Goal: Task Accomplishment & Management: Manage account settings

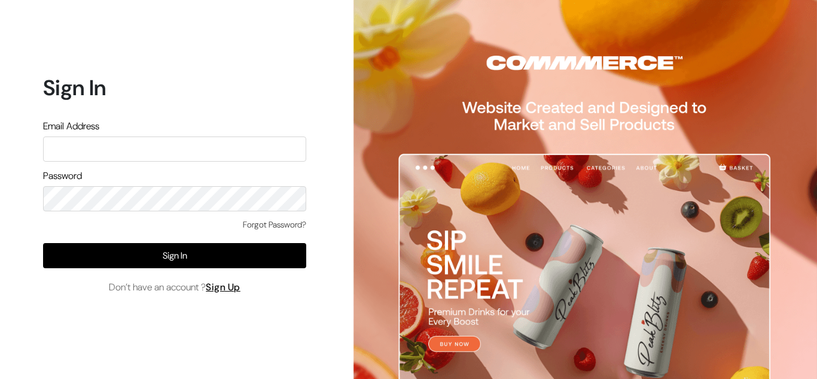
click at [112, 154] on input "text" at bounding box center [174, 148] width 263 height 25
type input "shivangi.singh411@gmail.com"
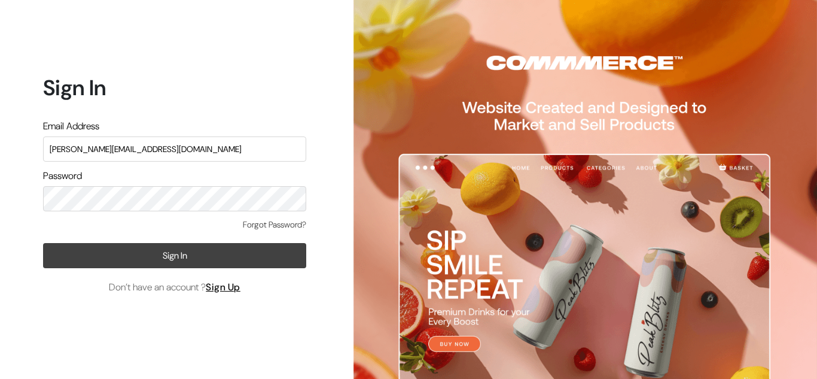
click at [94, 255] on button "Sign In" at bounding box center [174, 255] width 263 height 25
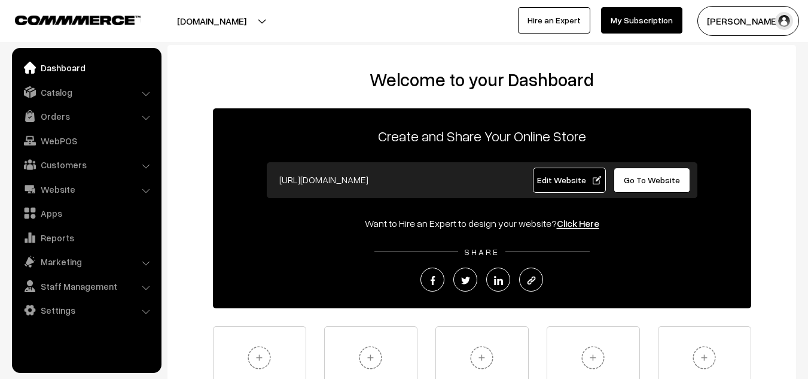
click at [555, 181] on span "Edit Website" at bounding box center [569, 180] width 64 height 10
click at [651, 182] on span "Go To Website" at bounding box center [652, 180] width 56 height 10
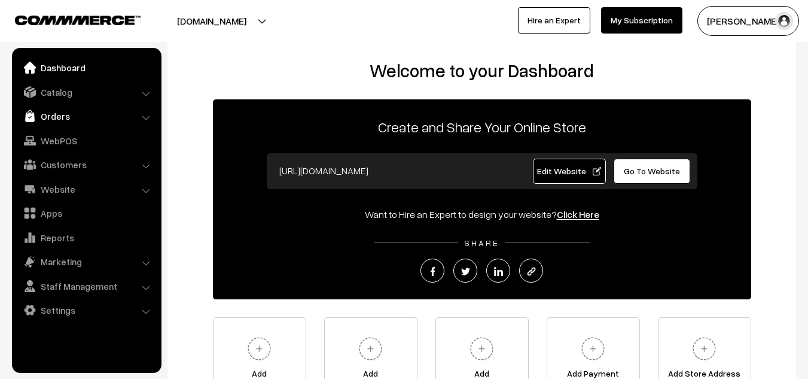
scroll to position [8, 0]
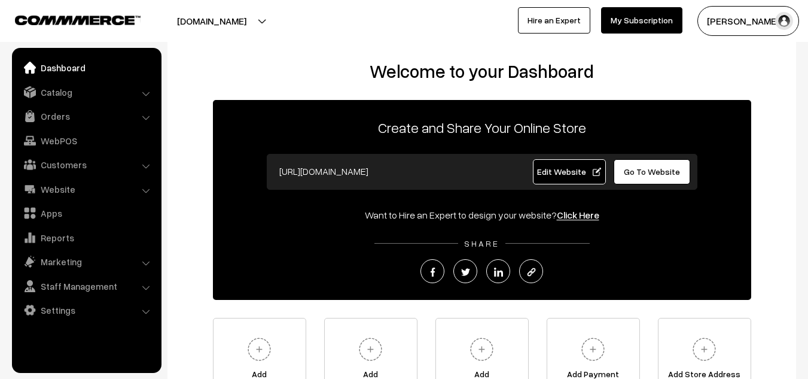
click at [129, 102] on ul "Dashboard Catalog" at bounding box center [87, 210] width 150 height 325
click at [150, 98] on link "Catalog" at bounding box center [86, 92] width 142 height 22
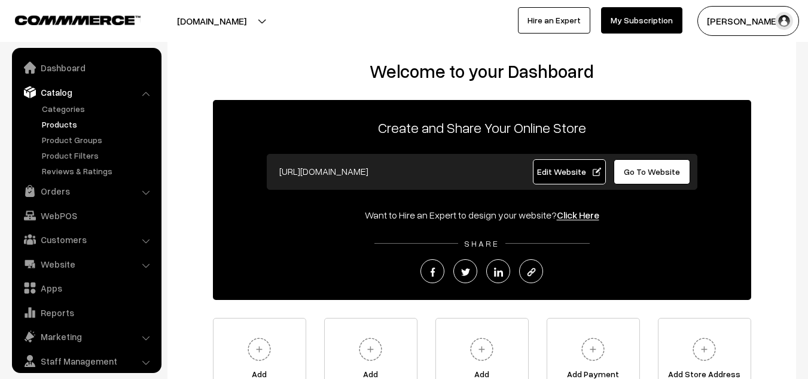
click at [86, 125] on link "Products" at bounding box center [98, 124] width 118 height 13
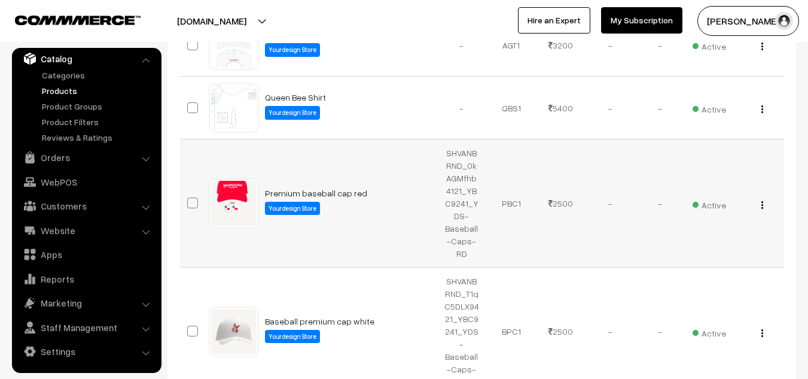
scroll to position [382, 0]
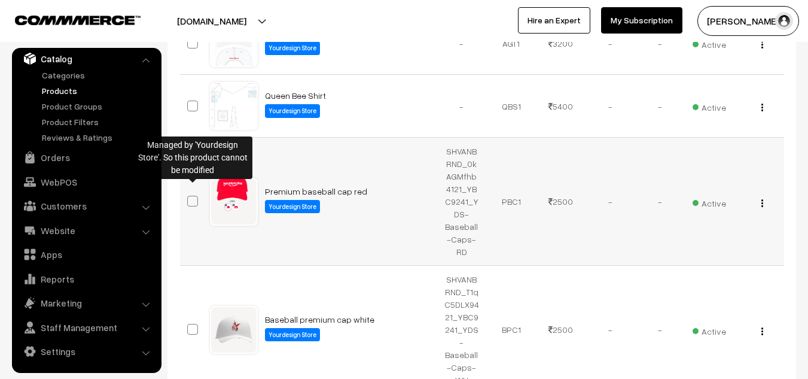
click at [194, 196] on span at bounding box center [192, 201] width 11 height 11
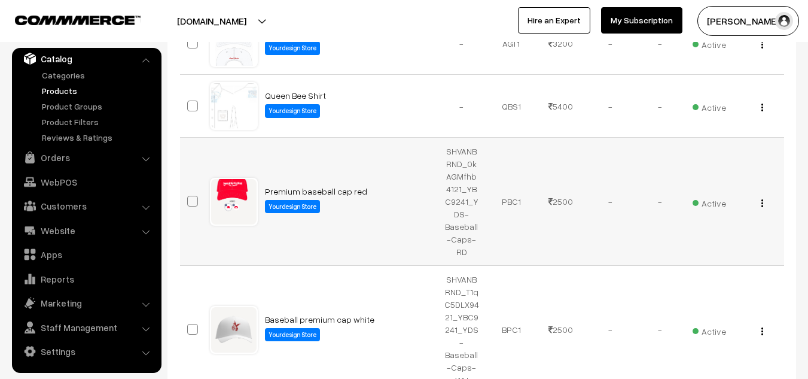
click at [761, 196] on td "View" at bounding box center [759, 202] width 50 height 128
click at [762, 199] on img "button" at bounding box center [762, 203] width 2 height 8
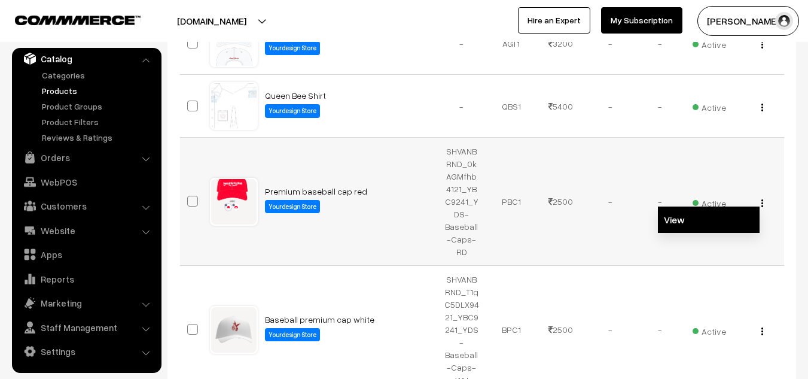
click at [713, 206] on link "View" at bounding box center [709, 219] width 102 height 26
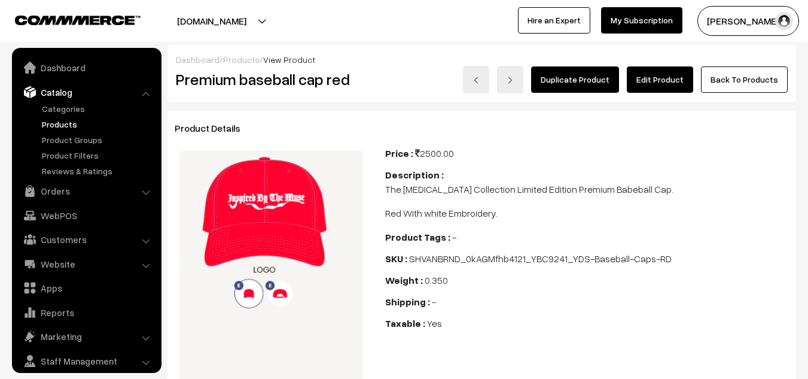
scroll to position [33, 0]
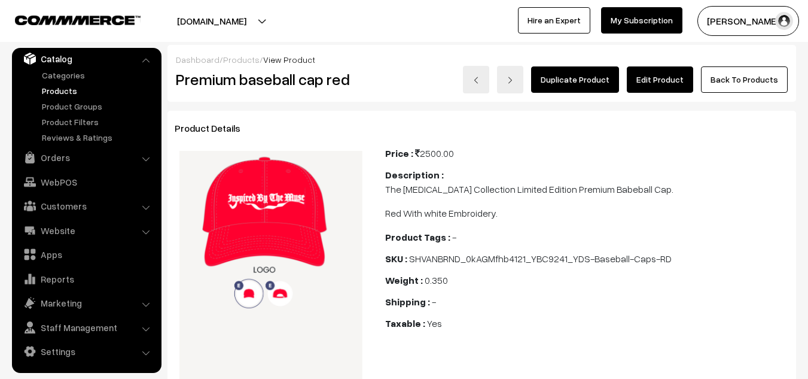
click at [664, 72] on link "Edit Product" at bounding box center [660, 79] width 66 height 26
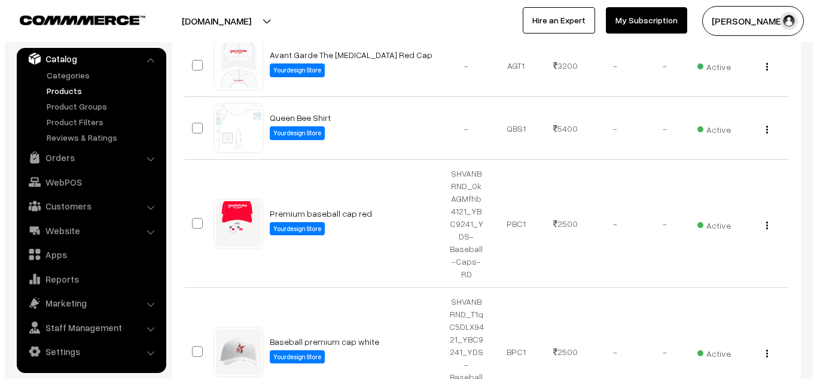
scroll to position [357, 0]
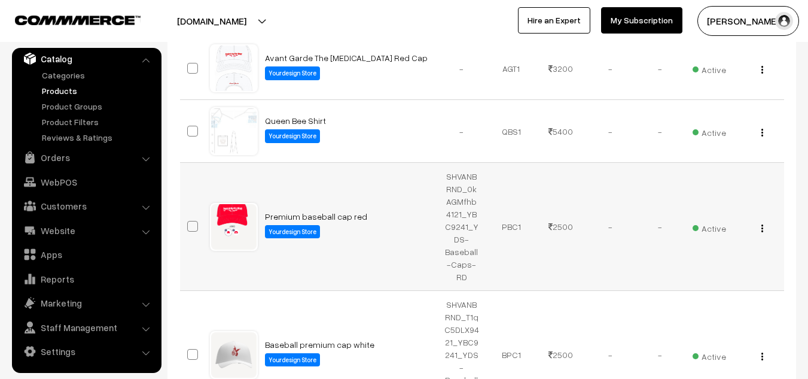
click at [707, 219] on span "Active" at bounding box center [709, 227] width 33 height 16
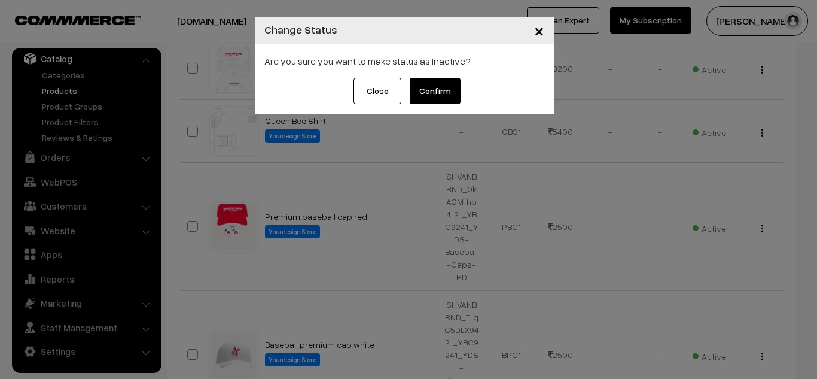
click at [428, 90] on button "Confirm" at bounding box center [435, 91] width 51 height 26
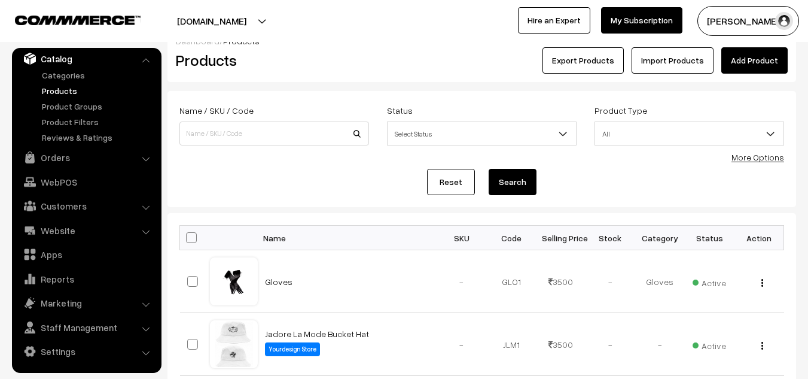
scroll to position [14, 0]
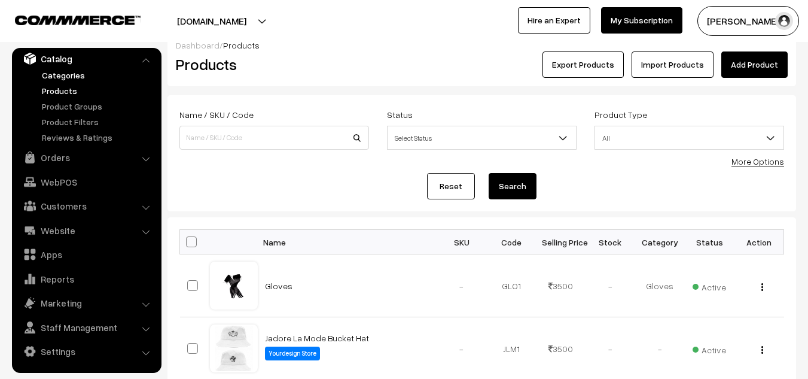
click at [74, 78] on link "Categories" at bounding box center [98, 75] width 118 height 13
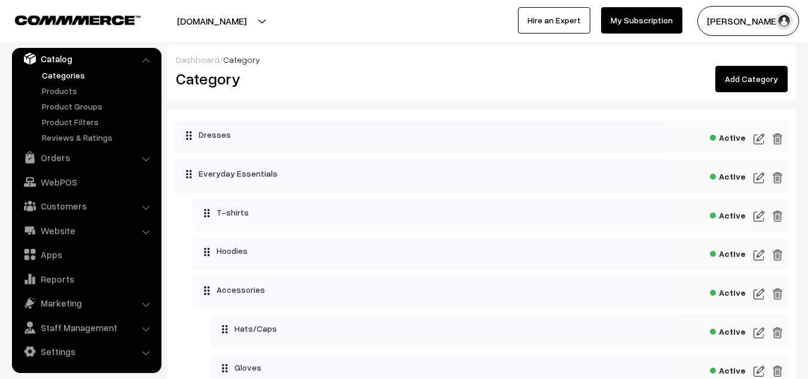
drag, startPoint x: 740, startPoint y: 93, endPoint x: 740, endPoint y: 84, distance: 9.6
click at [740, 84] on div "Dashboard / Category Category Add Category" at bounding box center [481, 73] width 629 height 56
click at [740, 84] on link "Add Category" at bounding box center [751, 79] width 72 height 26
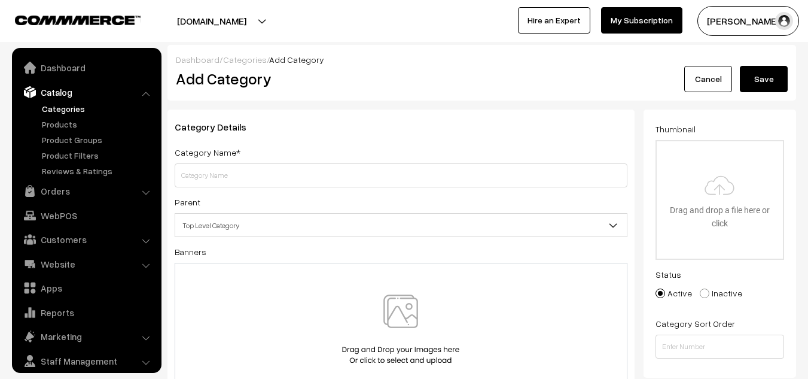
scroll to position [33, 0]
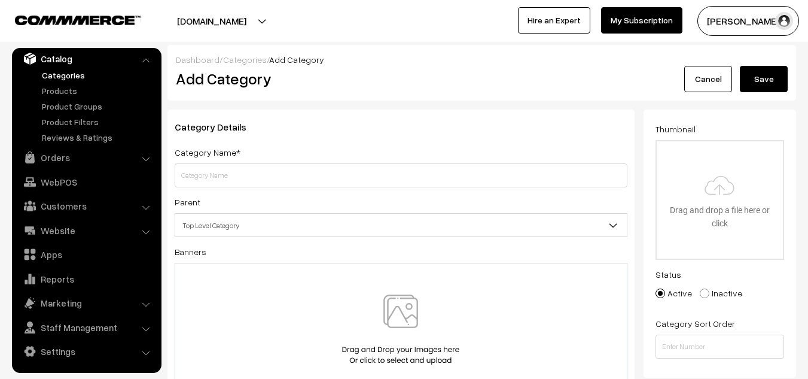
click at [282, 173] on input "text" at bounding box center [401, 175] width 453 height 24
